Goal: Information Seeking & Learning: Find specific fact

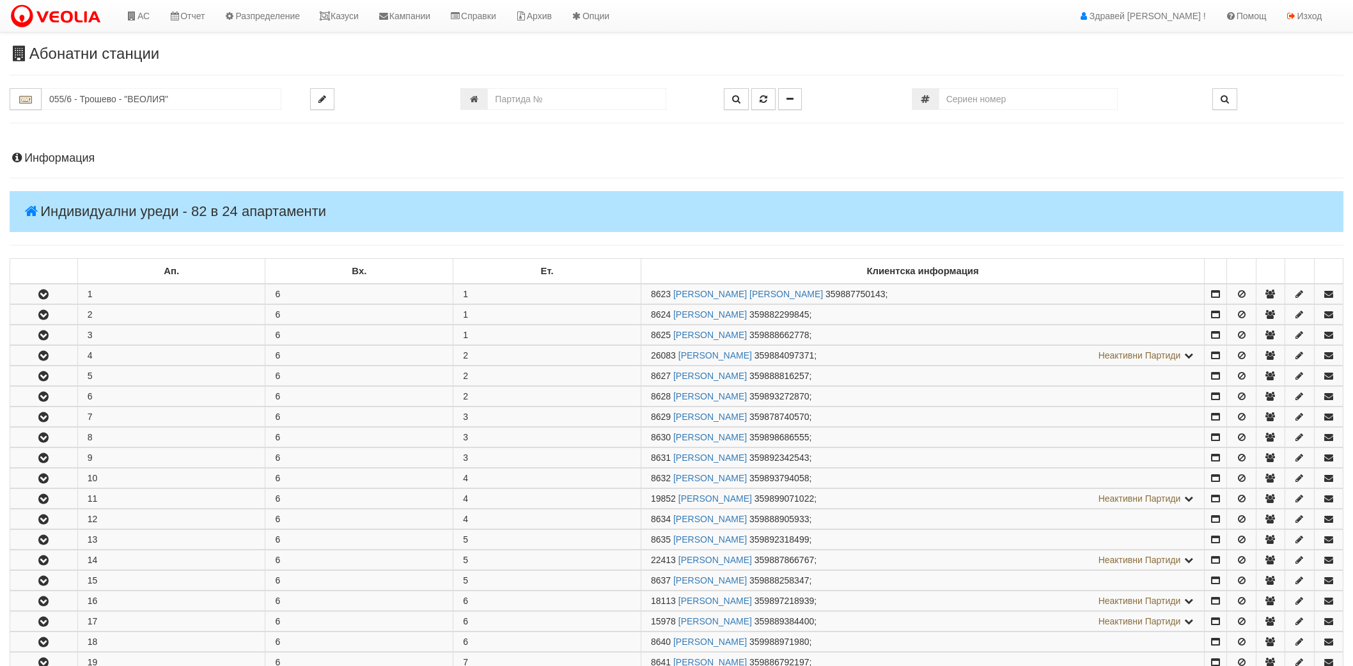
click at [136, 109] on input "055/6 - Трошево - "ВЕОЛИЯ"" at bounding box center [162, 99] width 240 height 22
click at [332, 26] on link "Казуси" at bounding box center [338, 16] width 59 height 32
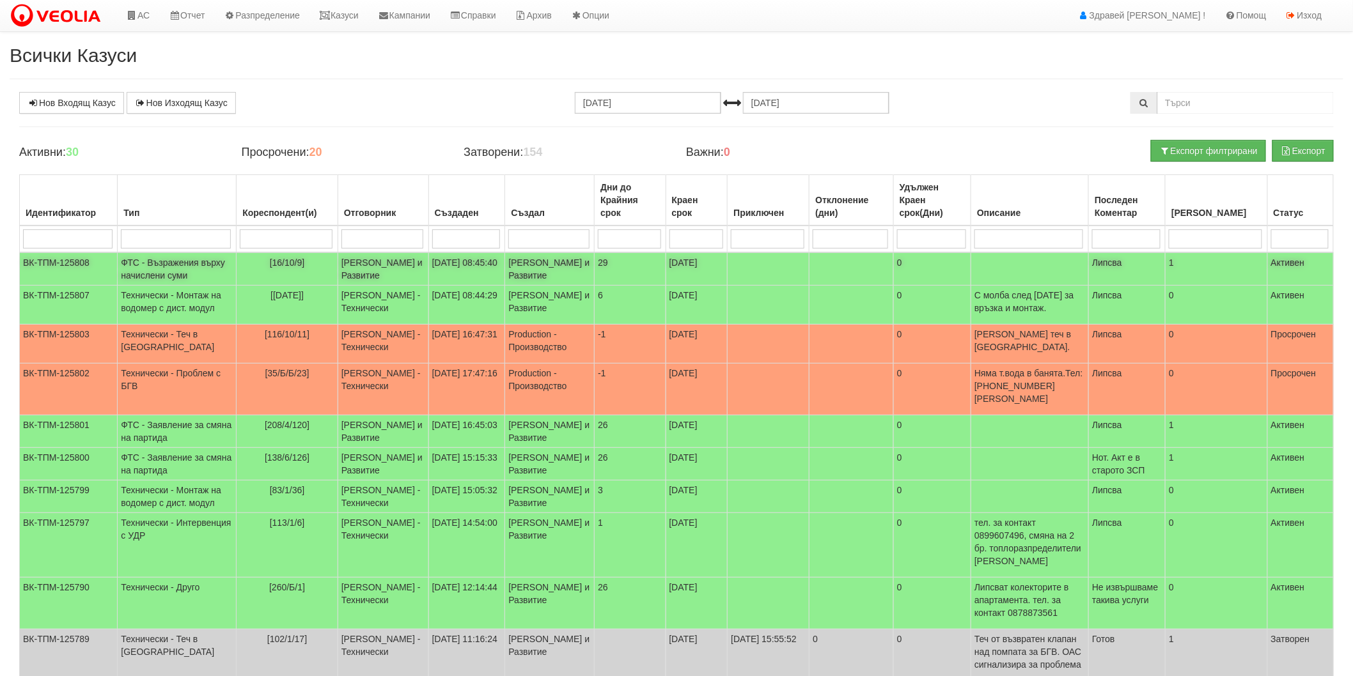
scroll to position [118, 0]
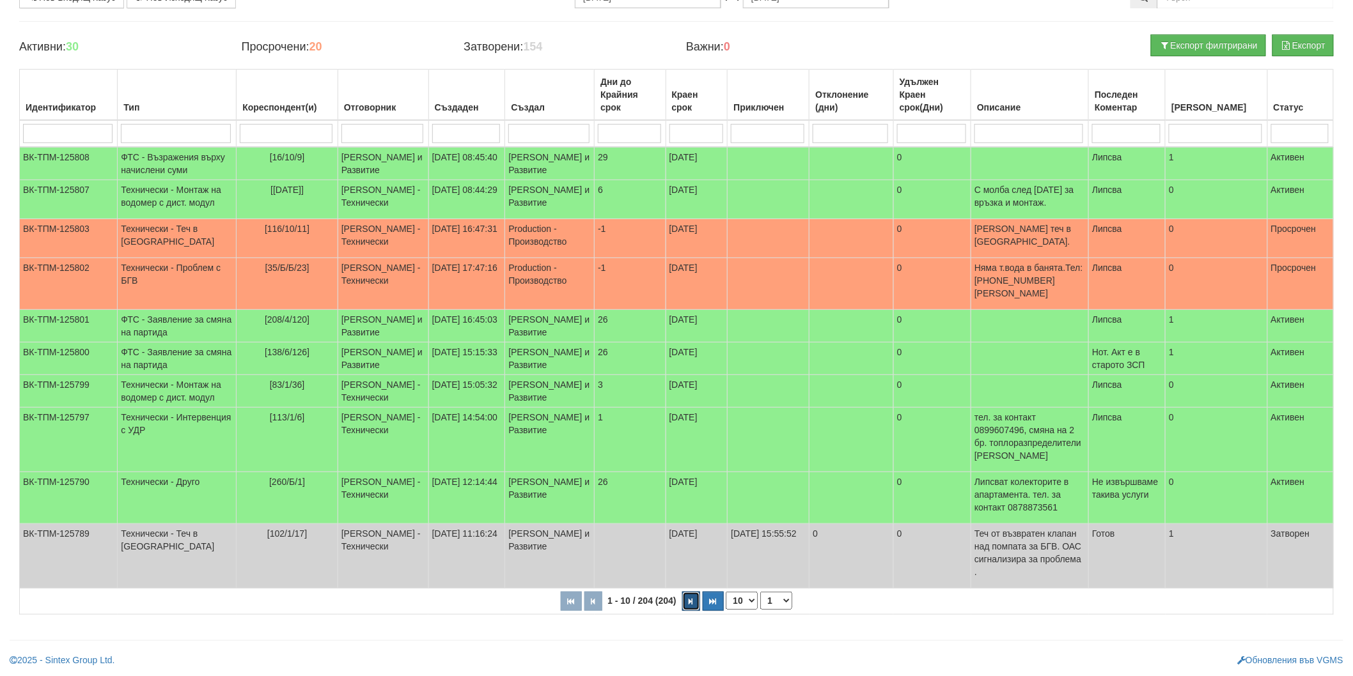
click at [687, 609] on button "button" at bounding box center [691, 601] width 18 height 19
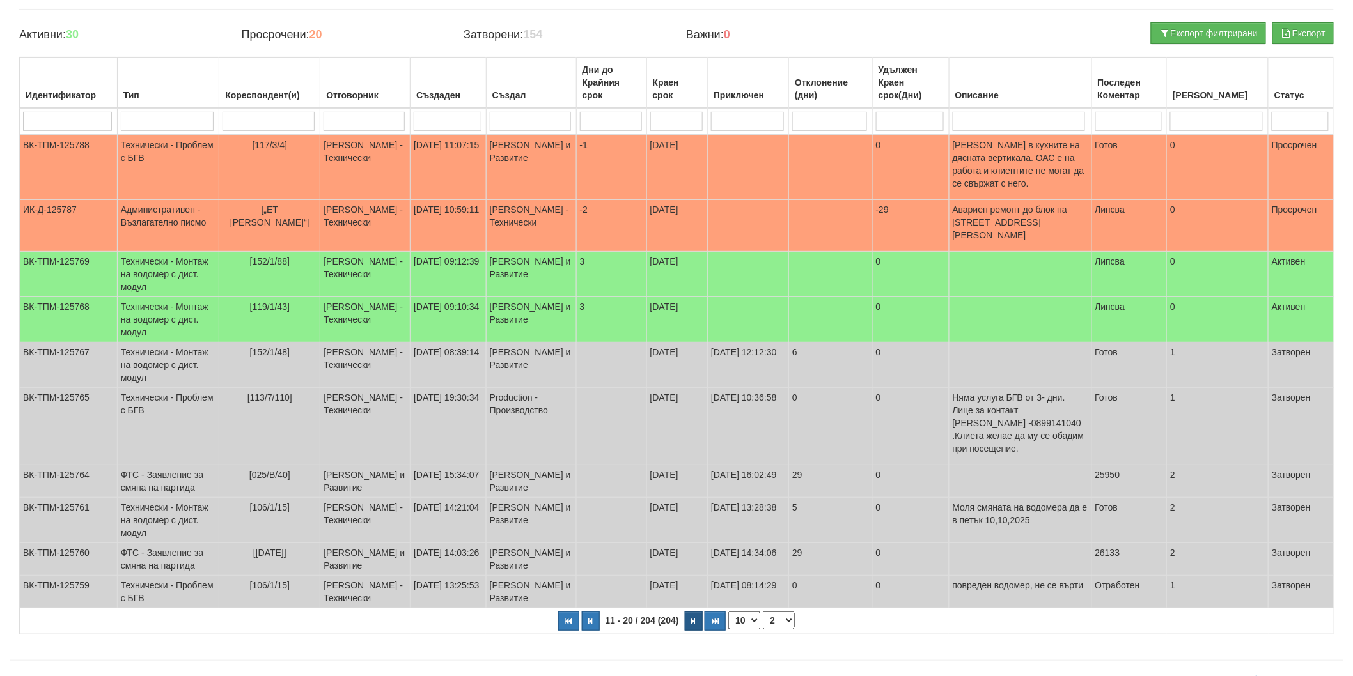
click at [687, 609] on td "[DATE]" at bounding box center [676, 592] width 61 height 33
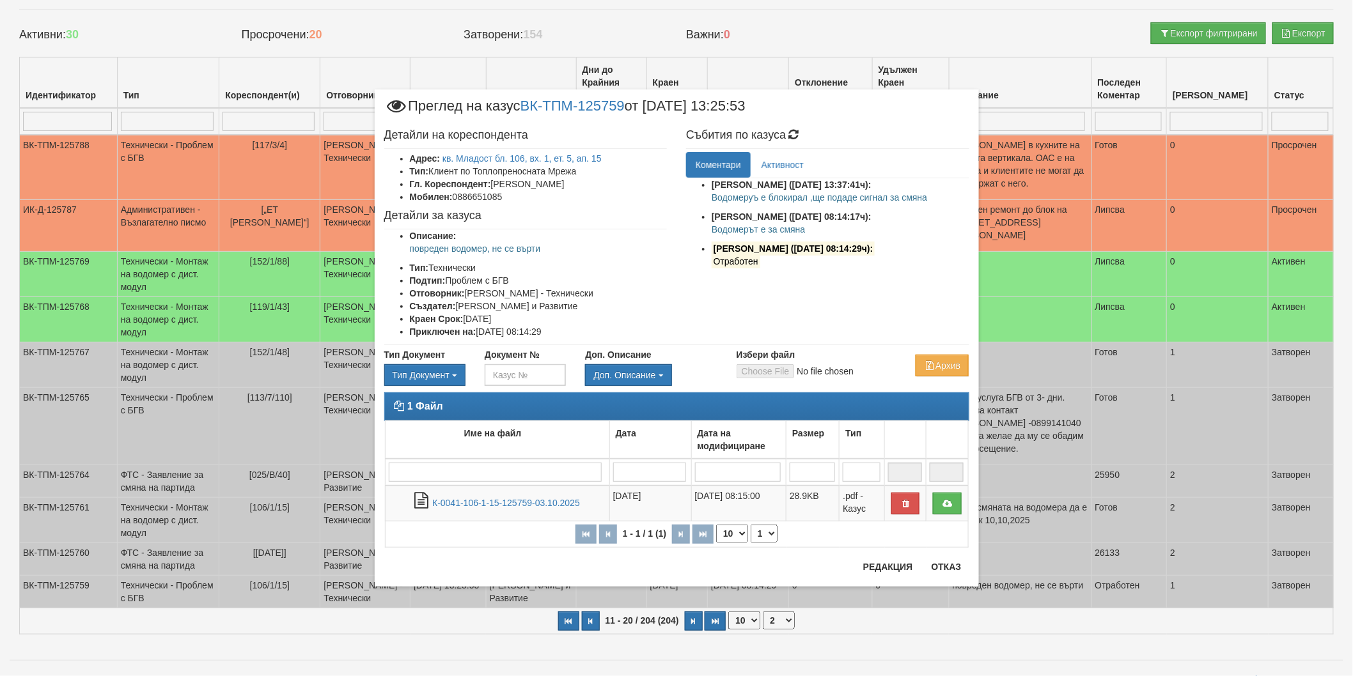
click at [198, 27] on div "× Преглед на казус ВК-ТПМ-125759 от 02/10/2025 13:25:53 Детайли на кореспондент…" at bounding box center [676, 338] width 1353 height 676
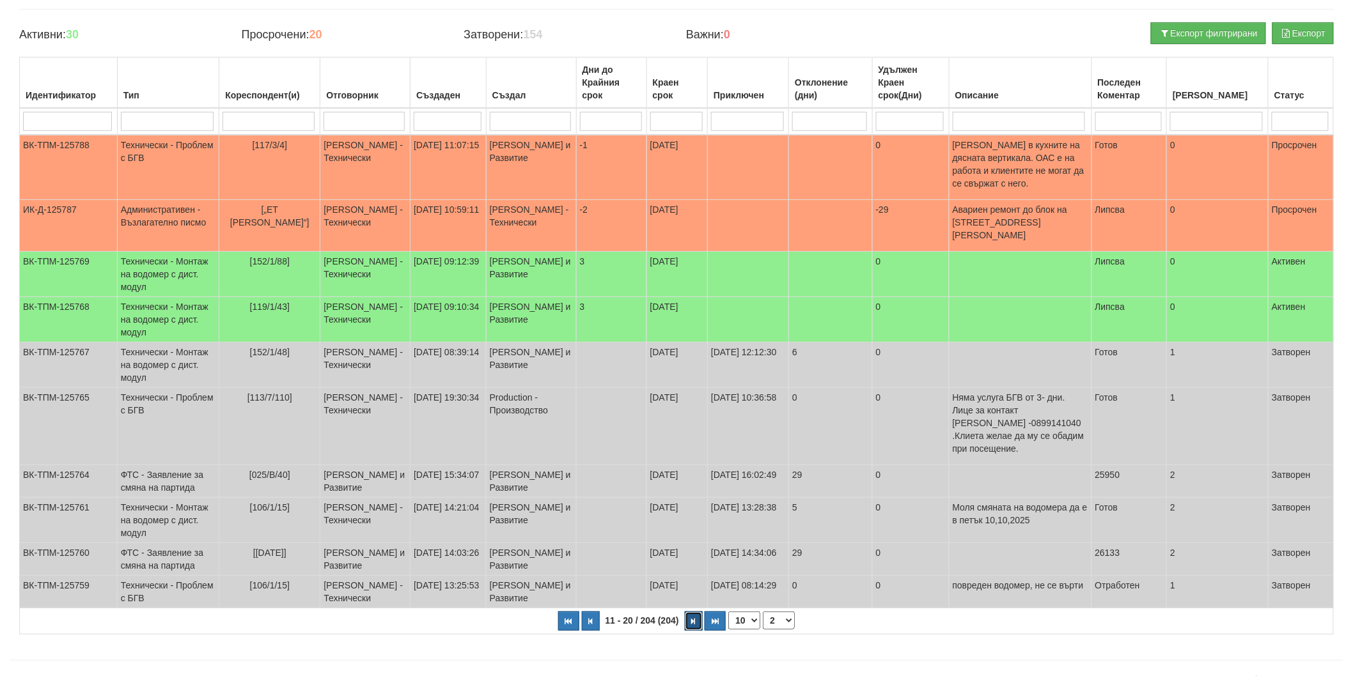
click at [692, 631] on button "button" at bounding box center [694, 621] width 18 height 19
select select "3"
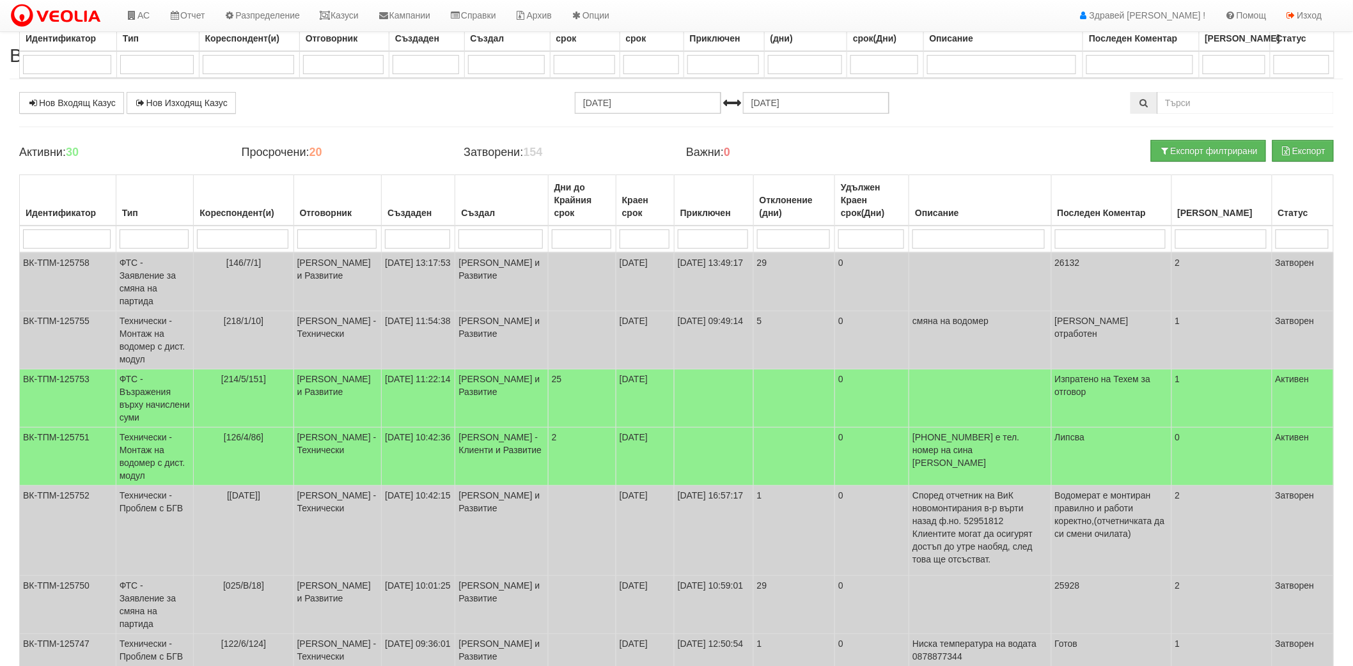
scroll to position [0, 0]
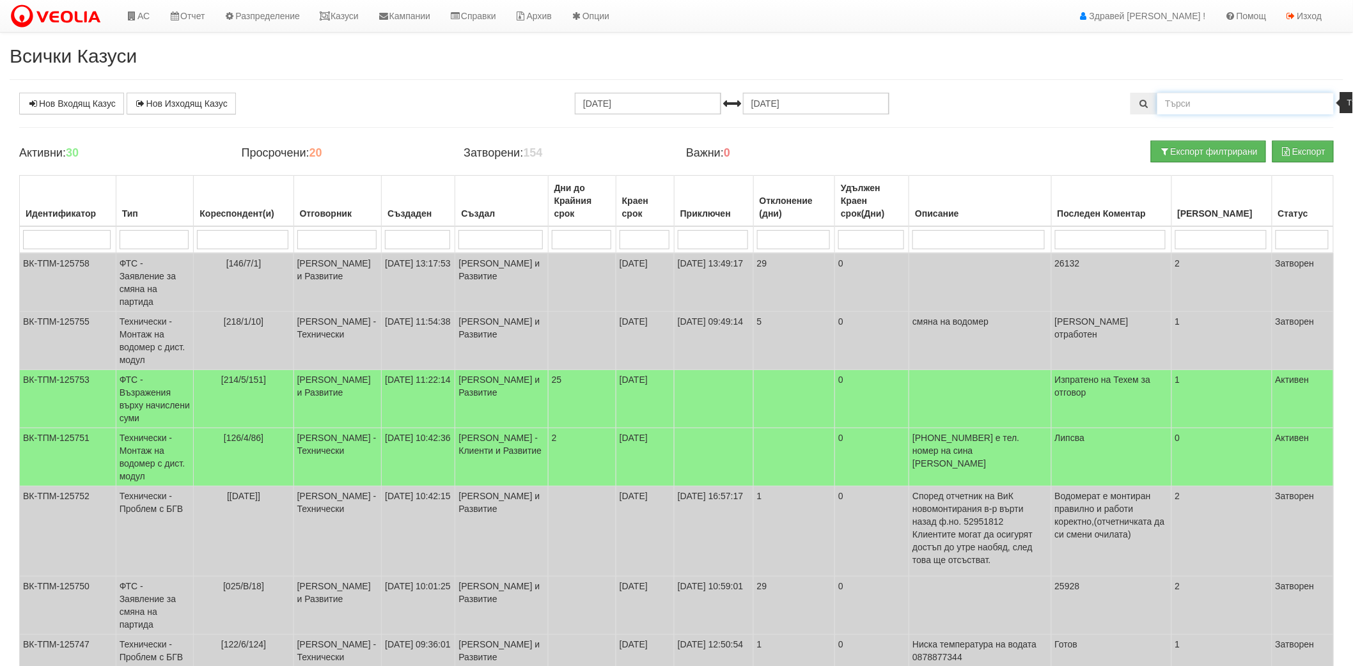
click at [1229, 100] on input "text" at bounding box center [1245, 104] width 176 height 22
type input "260"
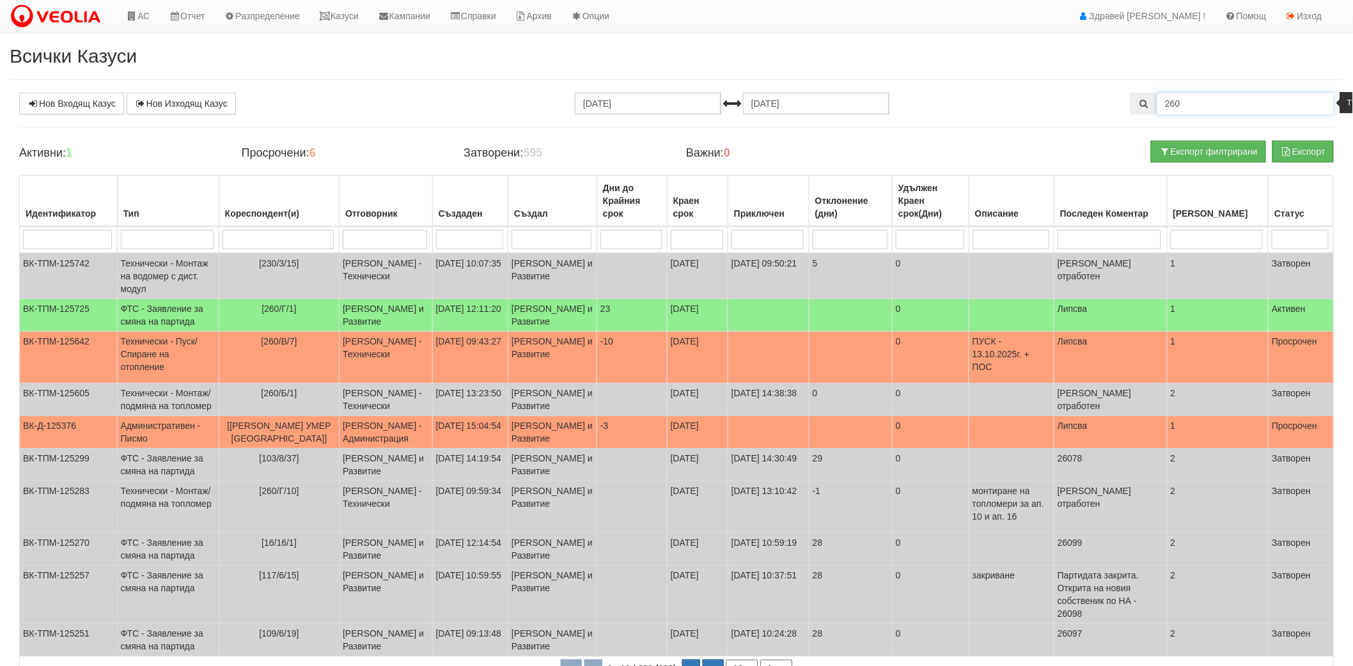
click at [1177, 97] on input "260" at bounding box center [1245, 104] width 176 height 22
click at [331, 13] on icon at bounding box center [325, 16] width 12 height 9
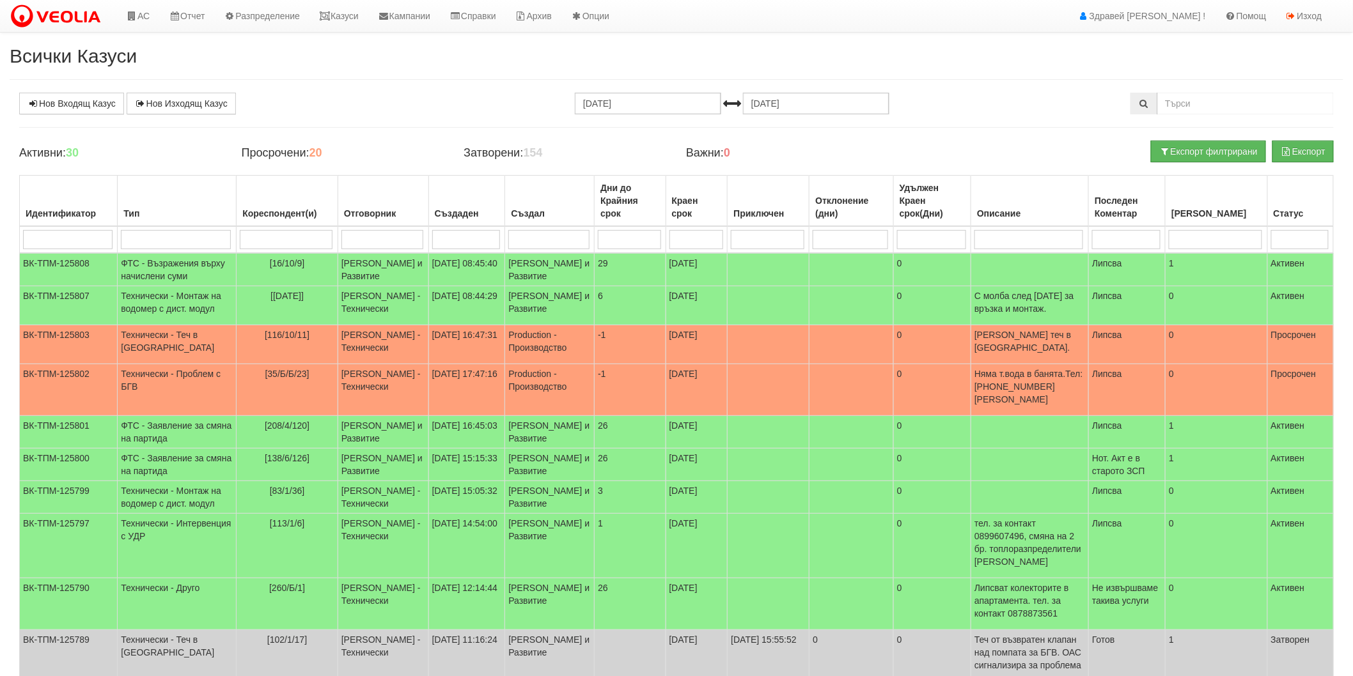
click at [364, 235] on input "search" at bounding box center [382, 239] width 82 height 19
type input "Иван Велев"
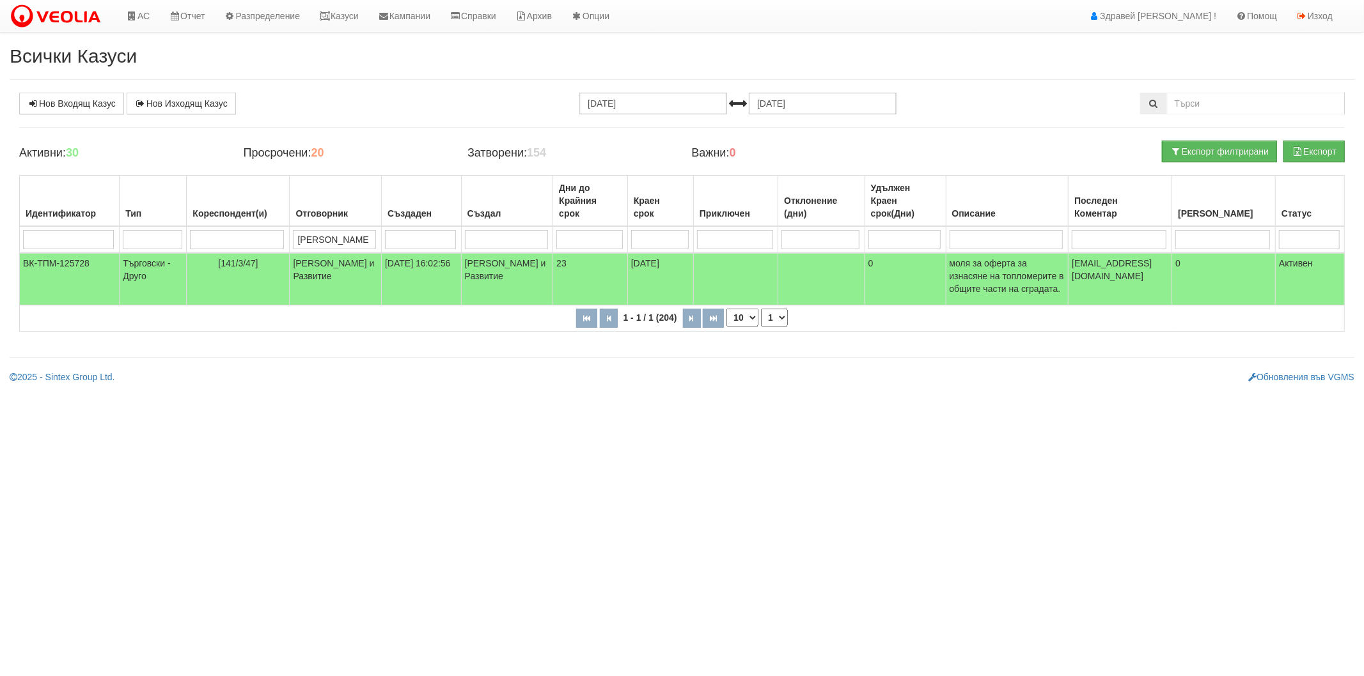
type input "Иван Велев"
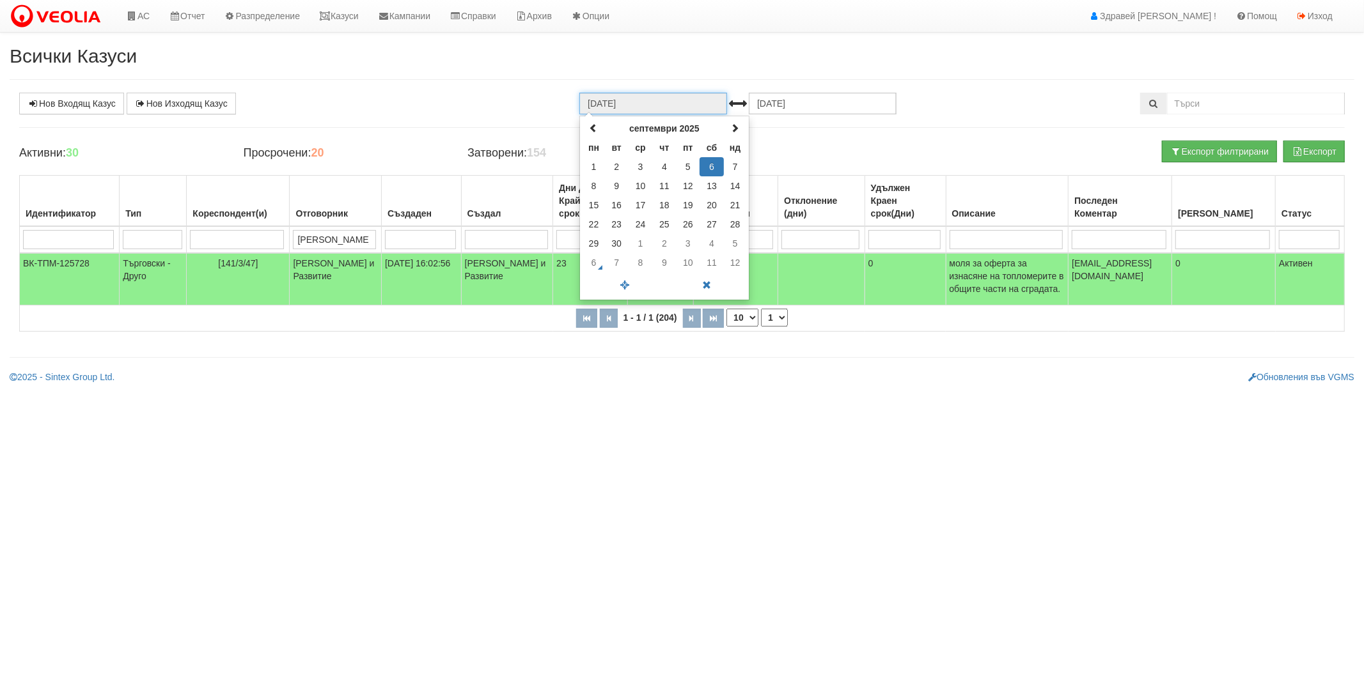
click at [698, 109] on input "[DATE]" at bounding box center [653, 104] width 148 height 22
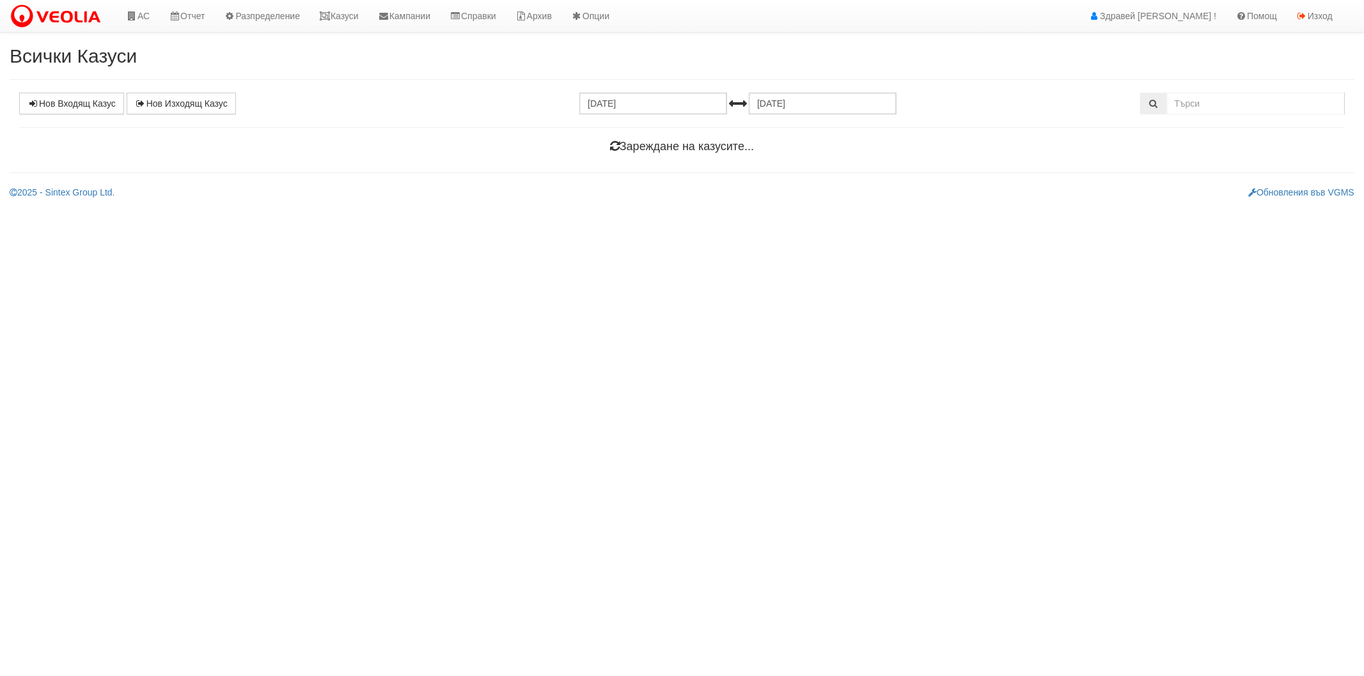
click at [517, 97] on div "Нов Входящ Казус Нов Изходящ Казус 06.09.2025 06.10.2025" at bounding box center [682, 104] width 1344 height 22
click at [84, 24] on img at bounding box center [58, 16] width 97 height 27
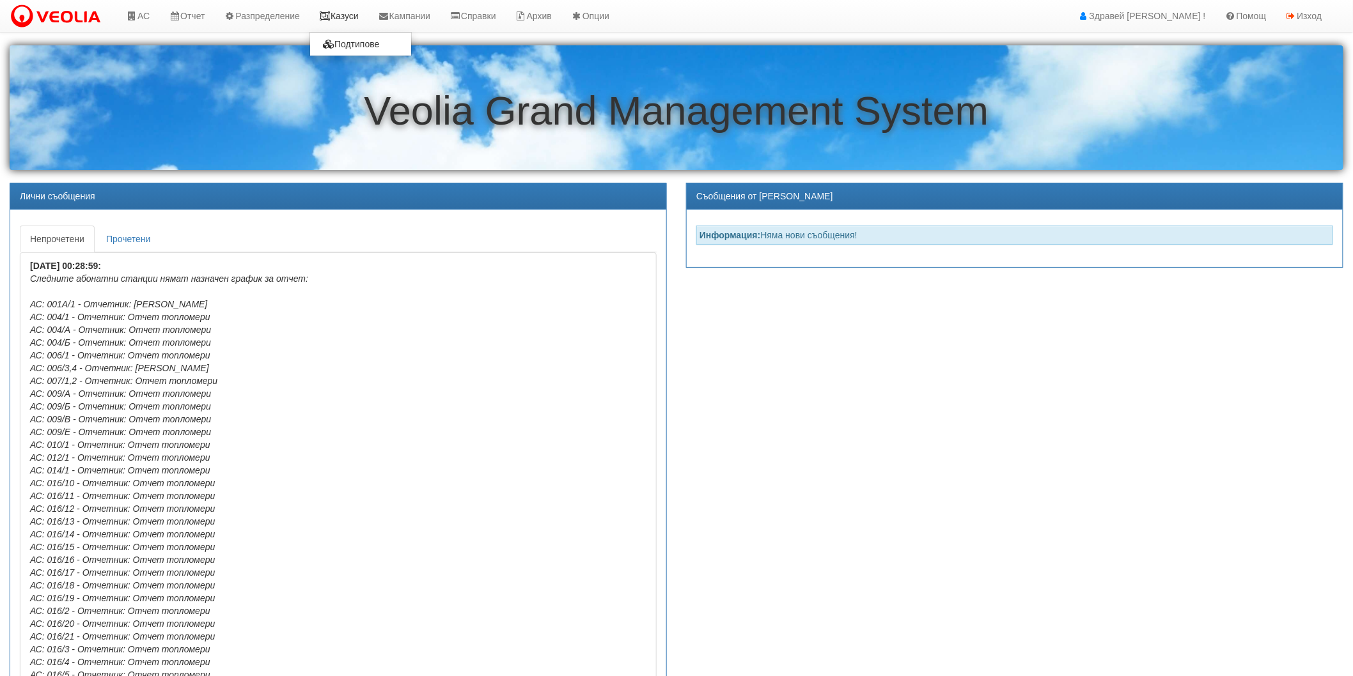
click at [325, 10] on link "Казуси" at bounding box center [338, 16] width 59 height 32
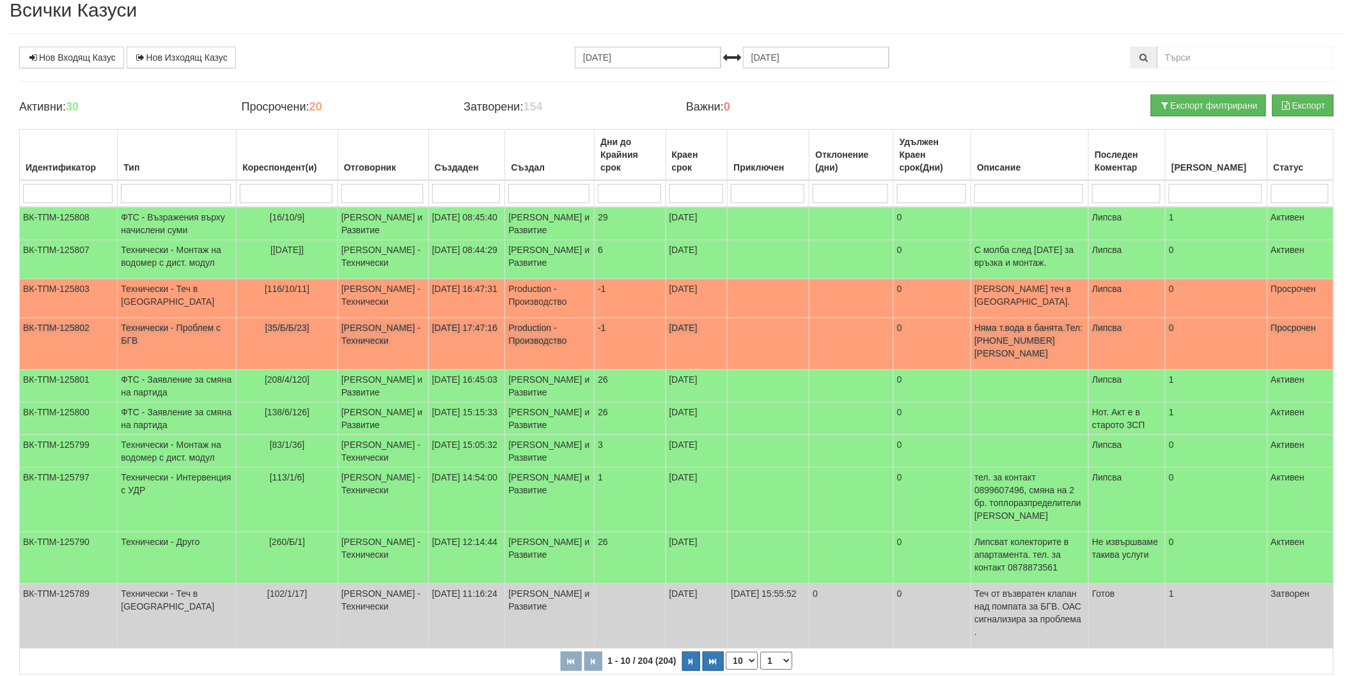
scroll to position [71, 0]
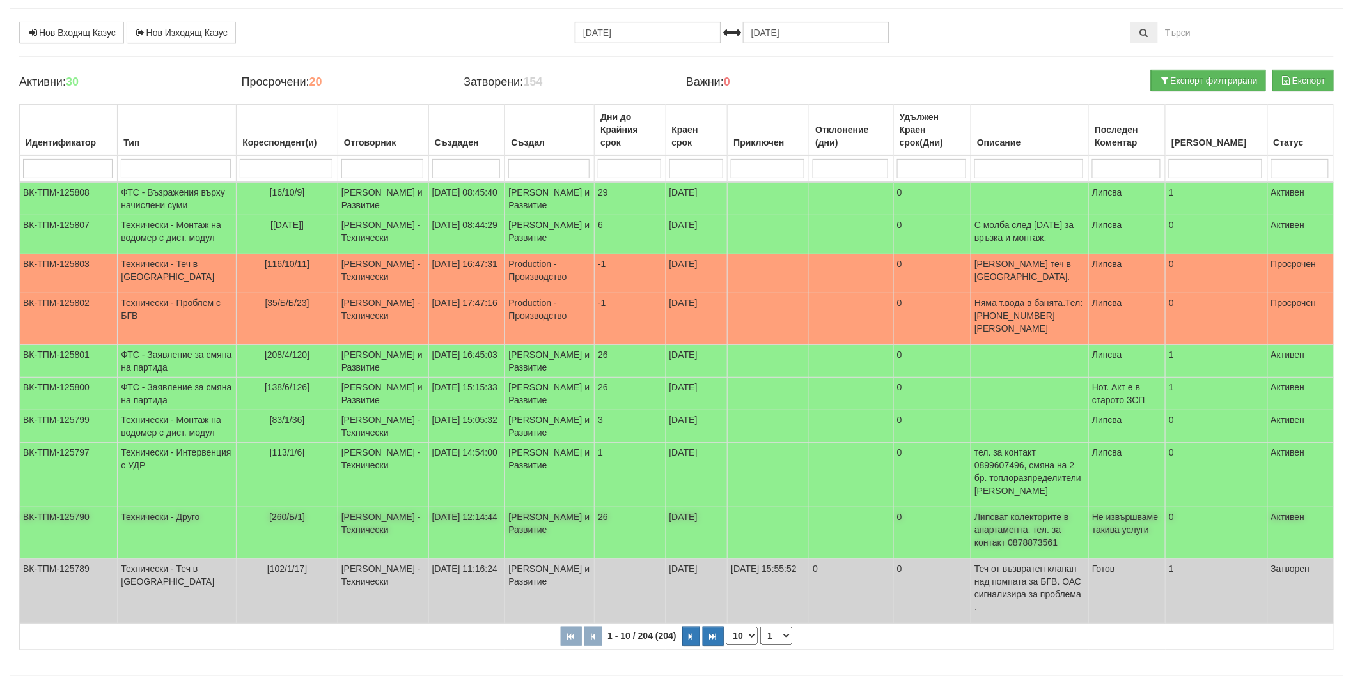
click at [893, 559] on td at bounding box center [851, 534] width 84 height 52
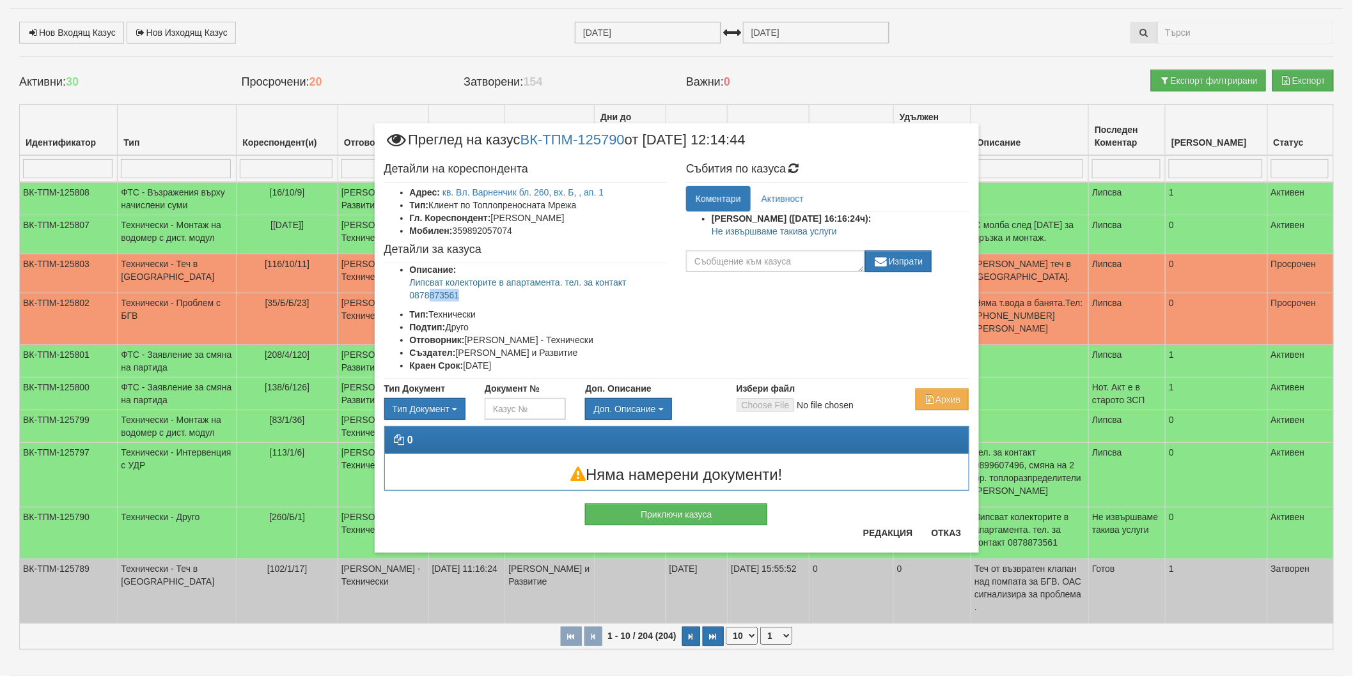
drag, startPoint x: 464, startPoint y: 293, endPoint x: 429, endPoint y: 289, distance: 34.7
click at [429, 289] on p "Липсват колекторите в апартамента. тел. за контакт 0878873561" at bounding box center [539, 289] width 258 height 26
click at [467, 295] on p "Липсват колекторите в апартамента. тел. за контакт 0878873561" at bounding box center [539, 289] width 258 height 26
drag, startPoint x: 455, startPoint y: 295, endPoint x: 417, endPoint y: 300, distance: 37.4
click at [417, 300] on p "Липсват колекторите в апартамента. тел. за контакт 0878873561" at bounding box center [539, 289] width 258 height 26
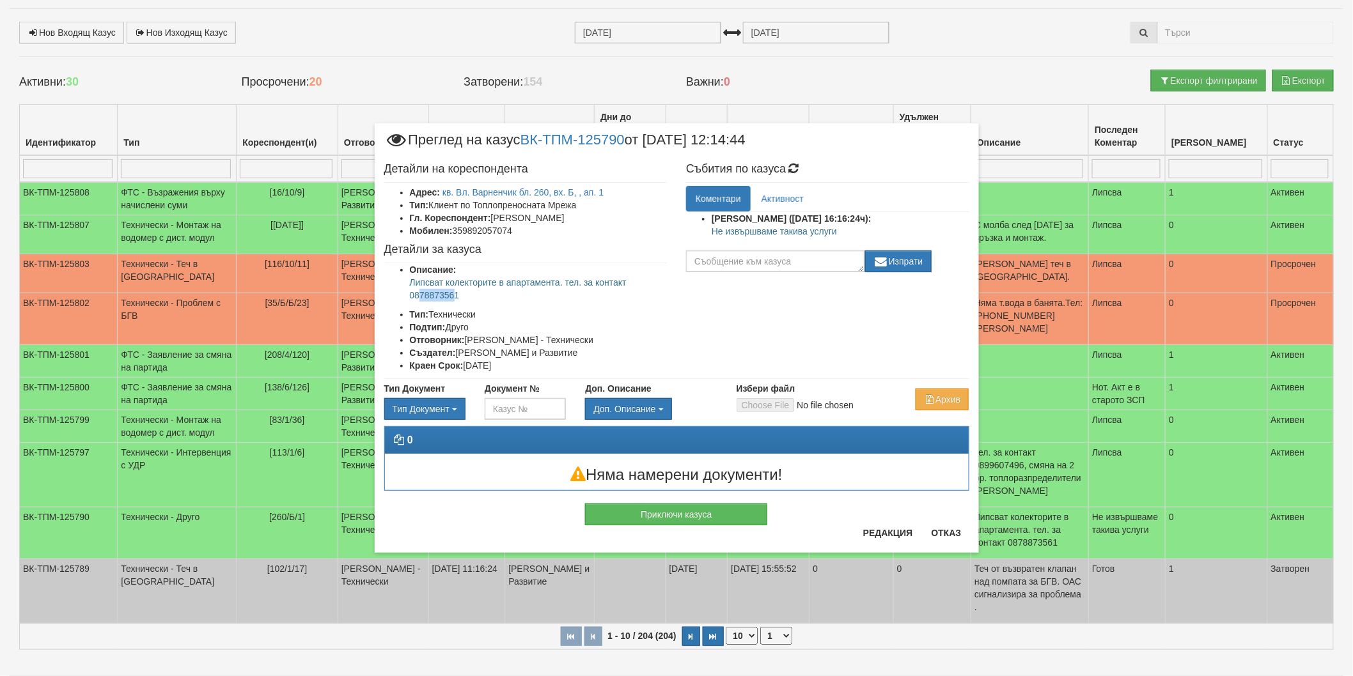
click at [454, 299] on p "Липсват колекторите в апартамента. тел. за контакт 0878873561" at bounding box center [539, 289] width 258 height 26
